Goal: Information Seeking & Learning: Find specific fact

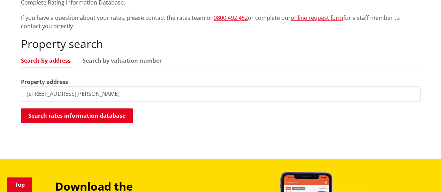
scroll to position [209, 0]
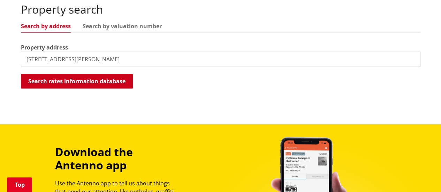
type input "40 baker street"
click at [73, 80] on button "Search rates information database" at bounding box center [77, 81] width 112 height 15
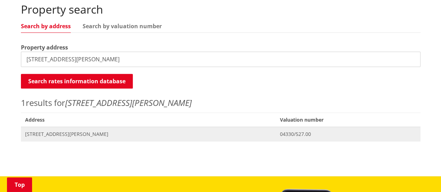
click at [58, 133] on span "40 Baker Street HUNTLY" at bounding box center [148, 134] width 247 height 7
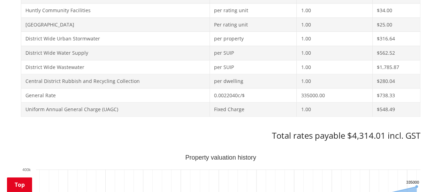
scroll to position [419, 0]
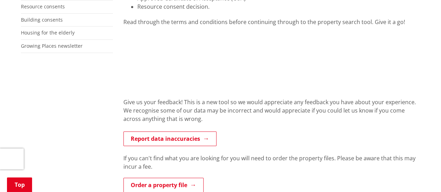
scroll to position [244, 0]
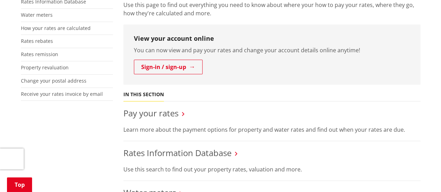
scroll to position [244, 0]
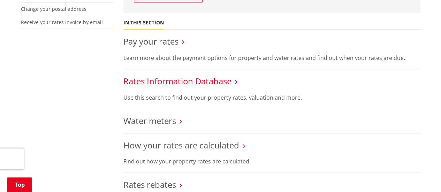
click at [216, 81] on link "Rates Information Database" at bounding box center [178, 81] width 108 height 12
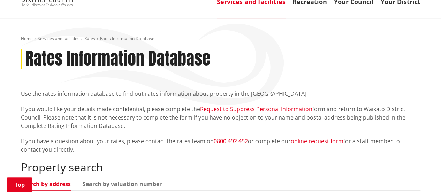
scroll to position [140, 0]
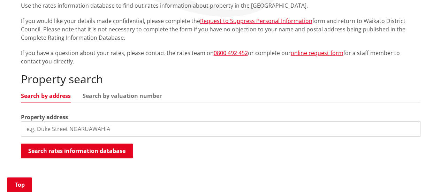
click at [63, 125] on input "search" at bounding box center [221, 128] width 400 height 15
paste input "39 Rangitahi Street, Otorohanga"
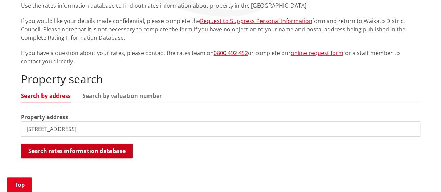
click at [98, 150] on button "Search rates information database" at bounding box center [77, 151] width 112 height 15
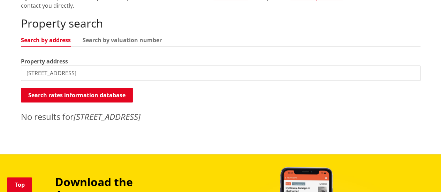
scroll to position [209, 0]
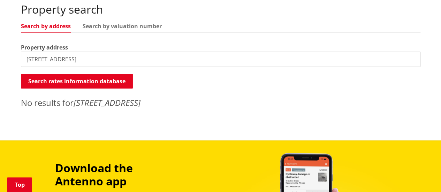
drag, startPoint x: 129, startPoint y: 60, endPoint x: 78, endPoint y: 59, distance: 50.6
click at [78, 59] on input "39 Rangitahi Street, Otorohanga" at bounding box center [221, 59] width 400 height 15
drag, startPoint x: 33, startPoint y: 59, endPoint x: 8, endPoint y: 47, distance: 28.3
click at [6, 50] on div "Home Services and facilities Rates Rates Information Database Rates Information…" at bounding box center [220, 0] width 441 height 280
click at [81, 60] on input "Rangitahi Street" at bounding box center [221, 59] width 400 height 15
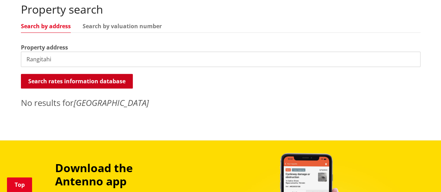
type input "Rangitahi"
click at [92, 81] on button "Search rates information database" at bounding box center [77, 81] width 112 height 15
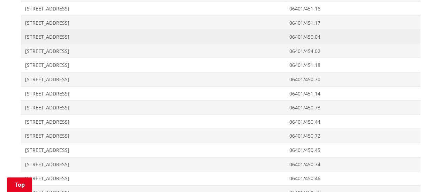
scroll to position [837, 0]
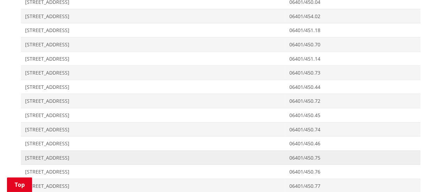
click at [73, 155] on span "[STREET_ADDRESS]" at bounding box center [153, 158] width 256 height 7
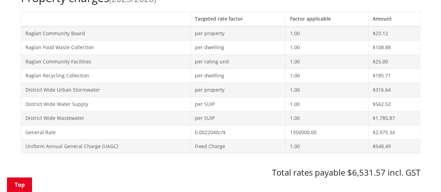
scroll to position [384, 0]
